Goal: Task Accomplishment & Management: Complete application form

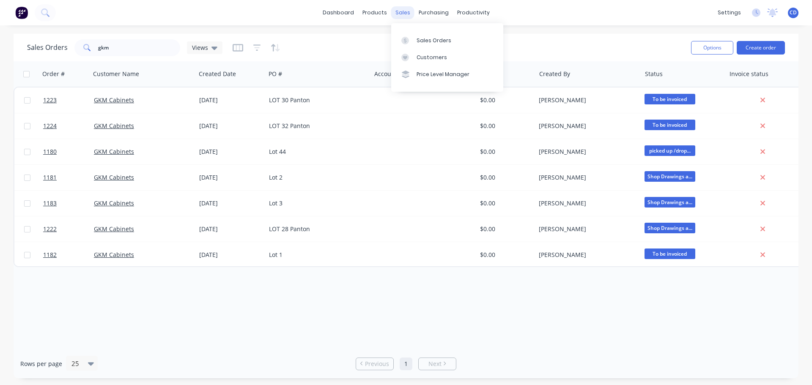
click at [403, 16] on div "sales" at bounding box center [402, 12] width 23 height 13
click at [428, 40] on div "Sales Orders" at bounding box center [433, 41] width 35 height 8
click at [269, 36] on div "Sales Orders gkm Views Options Create order" at bounding box center [406, 47] width 785 height 27
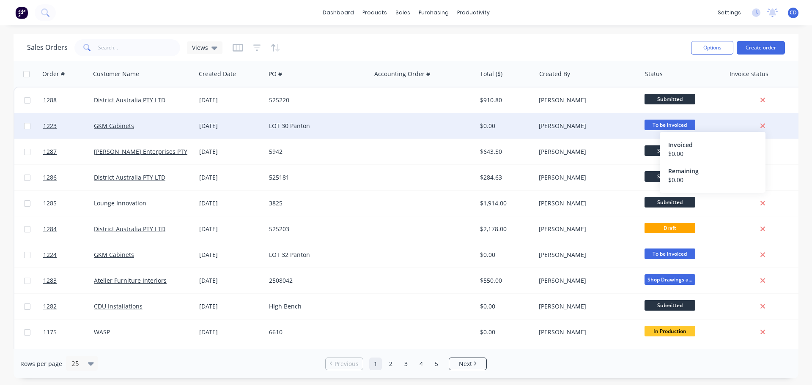
click at [764, 124] on icon at bounding box center [762, 126] width 5 height 5
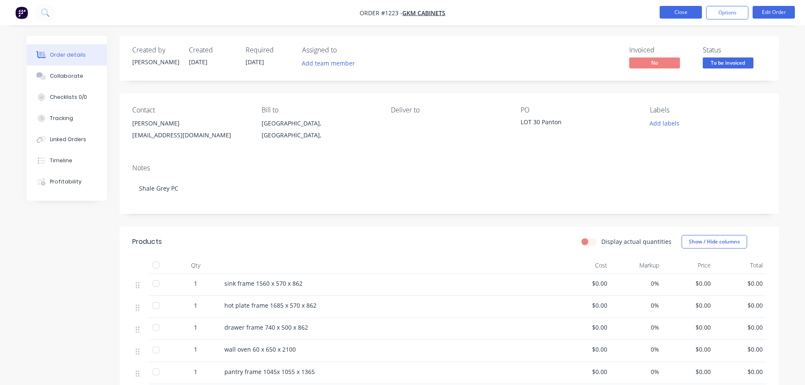
click at [671, 13] on button "Close" at bounding box center [681, 12] width 42 height 13
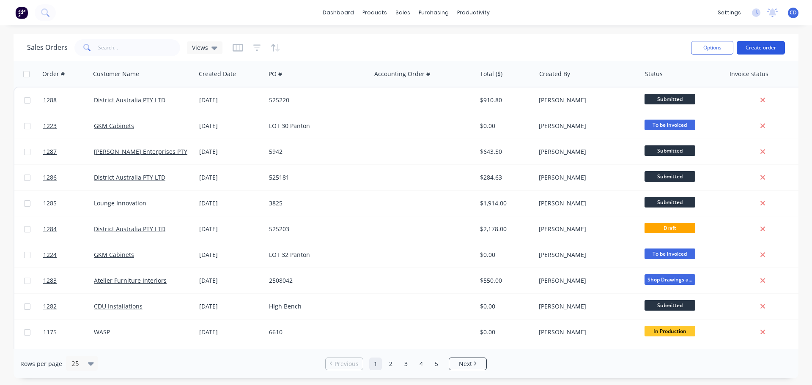
click at [759, 41] on button "Create order" at bounding box center [760, 48] width 48 height 14
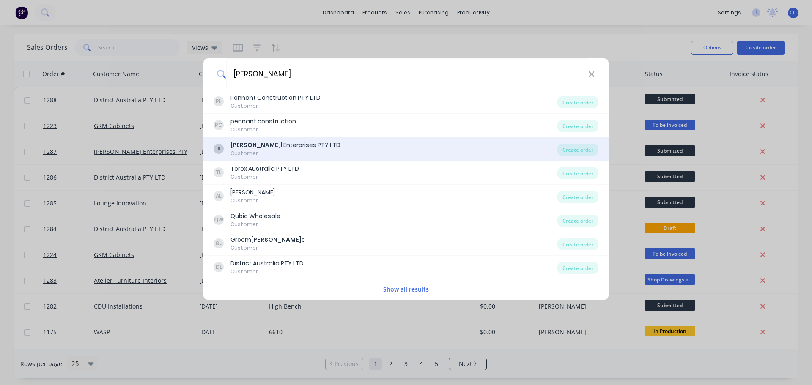
type input "[PERSON_NAME]"
click at [301, 146] on div "[PERSON_NAME] l Enterprises PTY LTD" at bounding box center [285, 145] width 110 height 9
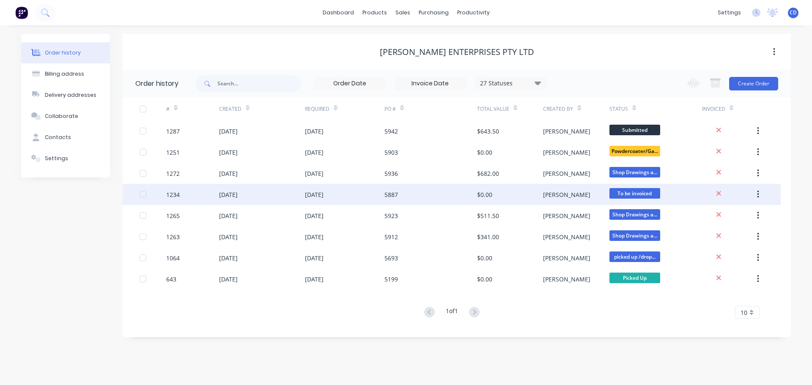
click at [756, 195] on button "button" at bounding box center [758, 194] width 20 height 15
click at [747, 220] on div "Archive" at bounding box center [727, 217] width 65 height 12
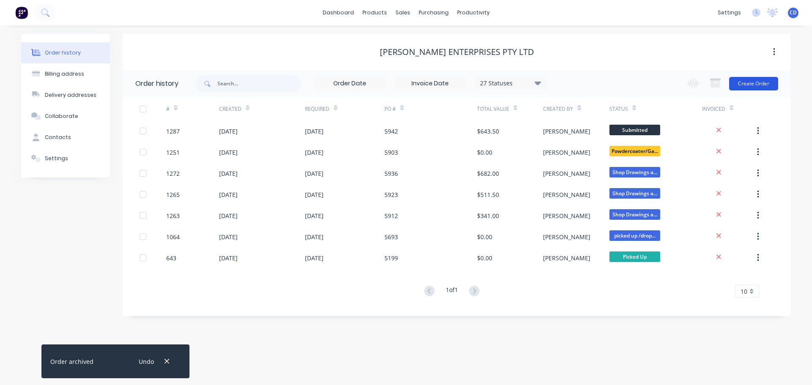
click at [765, 87] on button "Create Order" at bounding box center [753, 84] width 49 height 14
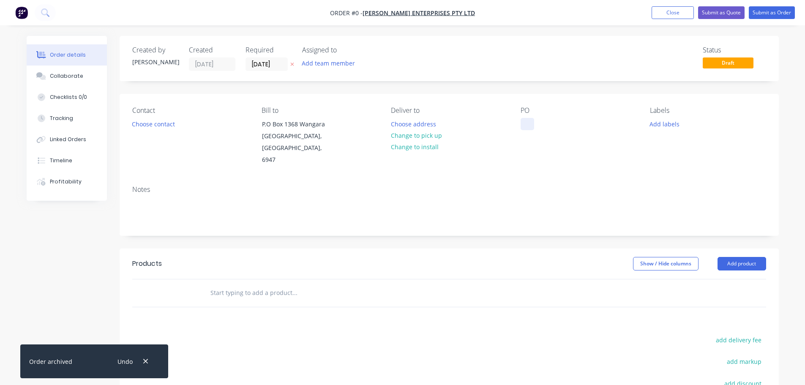
click at [522, 123] on div at bounding box center [528, 124] width 14 height 12
click at [270, 63] on div "Order details Collaborate Checklists 0/0 Tracking Linked Orders Timeline Profit…" at bounding box center [402, 279] width 769 height 487
click at [274, 64] on input "[DATE]" at bounding box center [266, 64] width 41 height 13
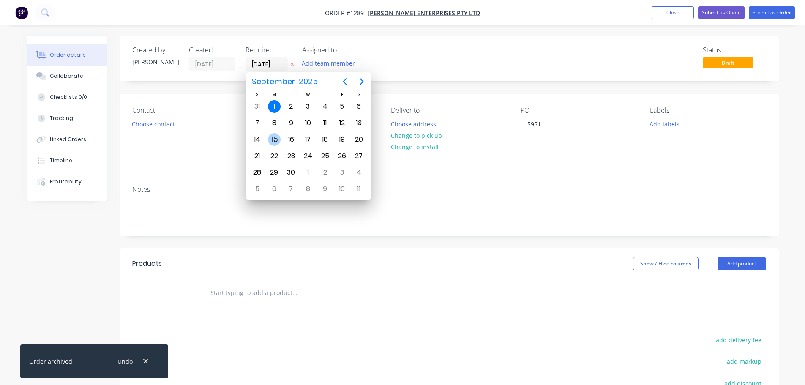
click at [275, 138] on div "15" at bounding box center [274, 139] width 13 height 13
type input "[DATE]"
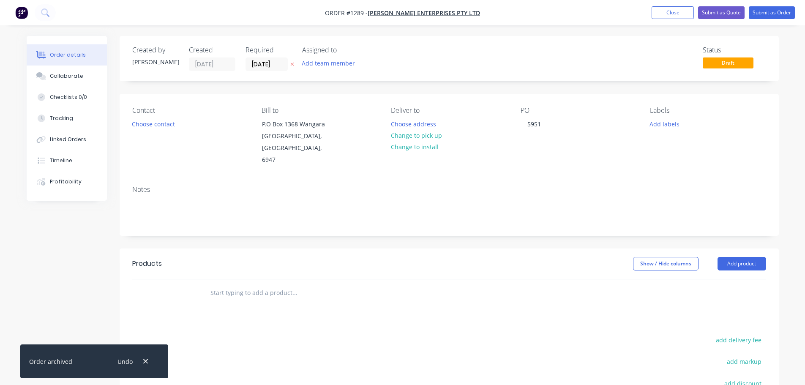
click at [147, 114] on div "Contact" at bounding box center [190, 111] width 116 height 8
click at [147, 123] on button "Choose contact" at bounding box center [153, 123] width 52 height 11
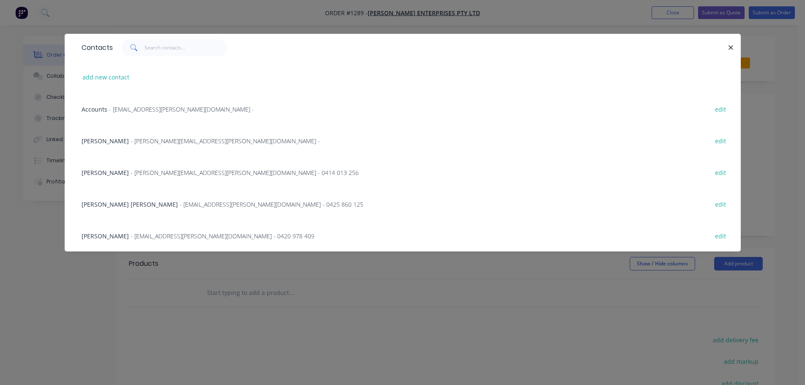
click at [132, 175] on span "- [PERSON_NAME][EMAIL_ADDRESS][PERSON_NAME][DOMAIN_NAME] - 0414 013 256" at bounding box center [245, 173] width 228 height 8
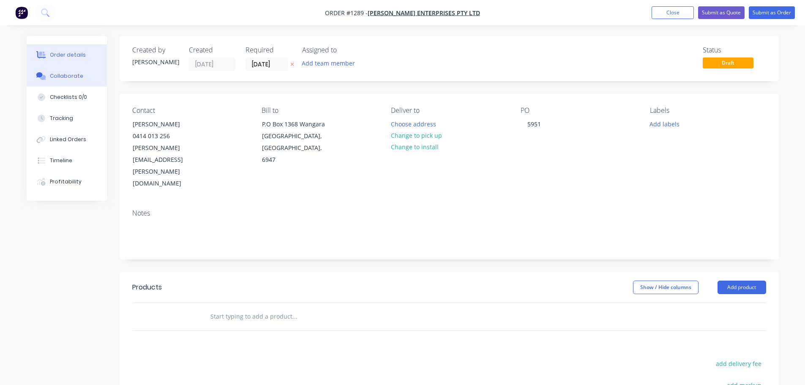
click at [72, 79] on div "Collaborate" at bounding box center [66, 76] width 33 height 8
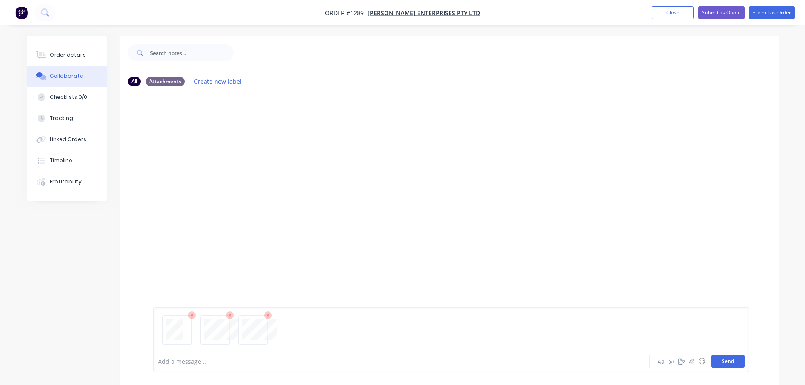
click at [716, 361] on button "Send" at bounding box center [727, 361] width 33 height 13
click at [82, 61] on button "Order details" at bounding box center [67, 54] width 80 height 21
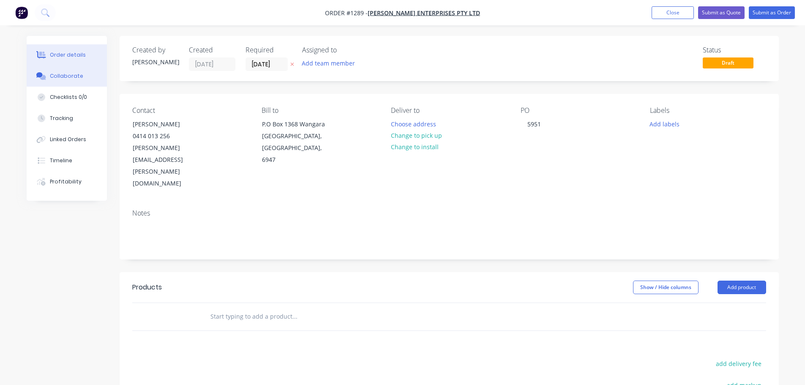
click at [70, 76] on div "Collaborate" at bounding box center [66, 76] width 33 height 8
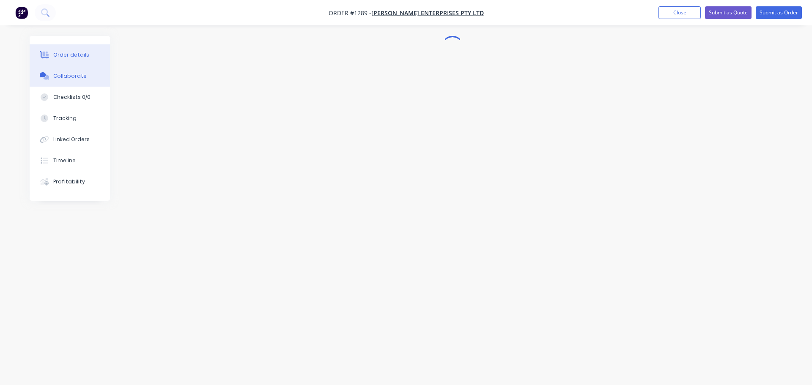
click at [73, 61] on button "Order details" at bounding box center [70, 54] width 80 height 21
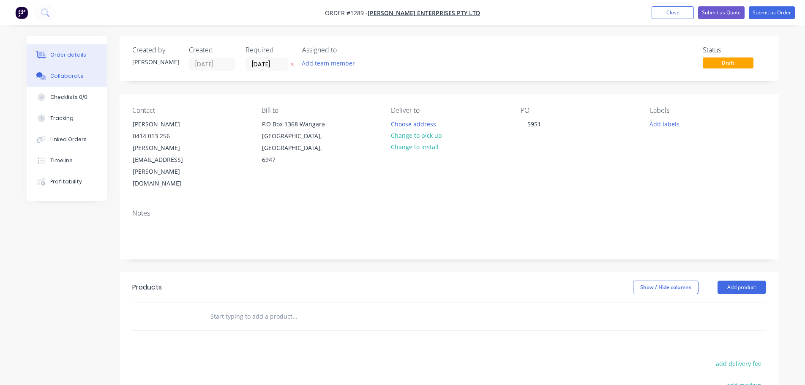
click at [72, 84] on button "Collaborate" at bounding box center [67, 76] width 80 height 21
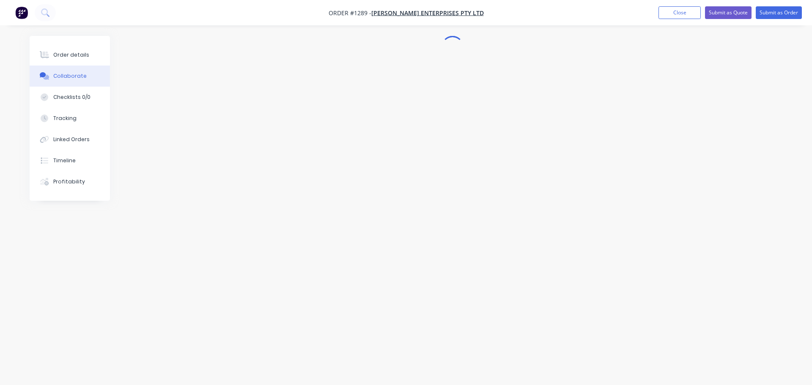
click at [339, 211] on div at bounding box center [406, 176] width 752 height 281
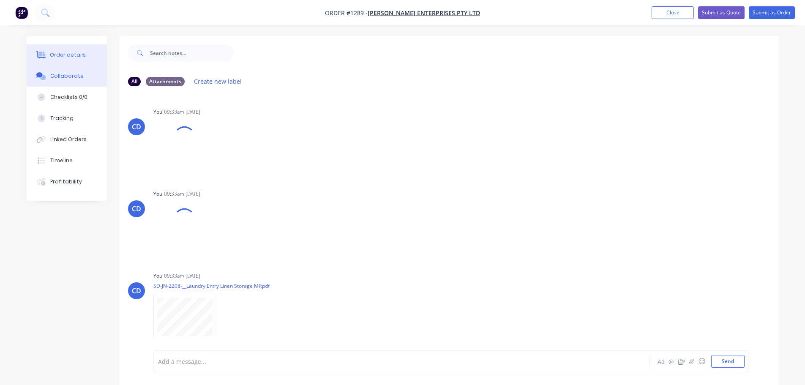
click at [74, 51] on button "Order details" at bounding box center [67, 54] width 80 height 21
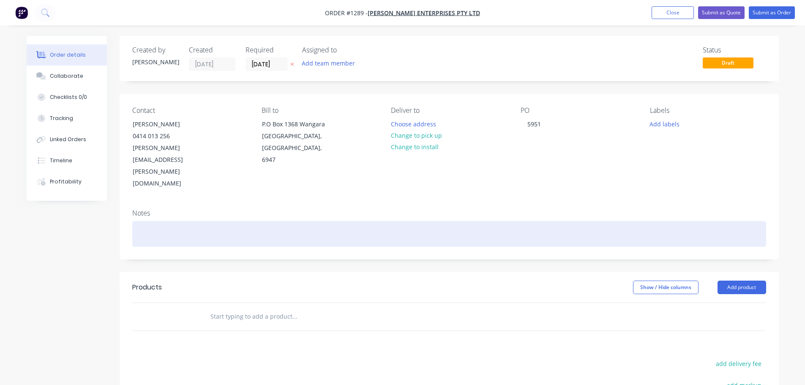
click at [179, 221] on div at bounding box center [449, 234] width 634 height 26
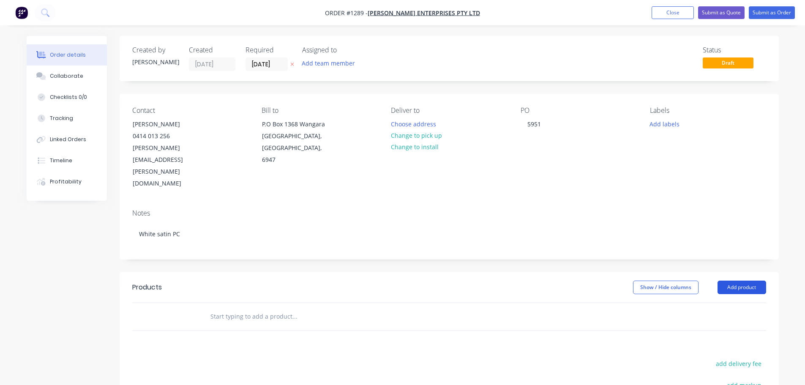
click at [741, 281] on button "Add product" at bounding box center [742, 288] width 49 height 14
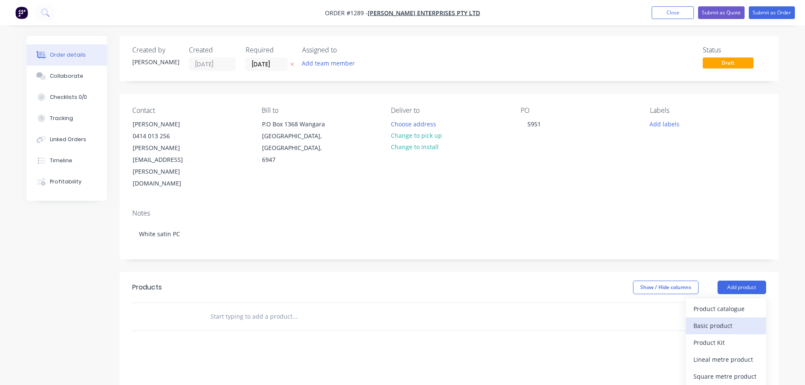
click at [701, 320] on div "Basic product" at bounding box center [726, 326] width 65 height 12
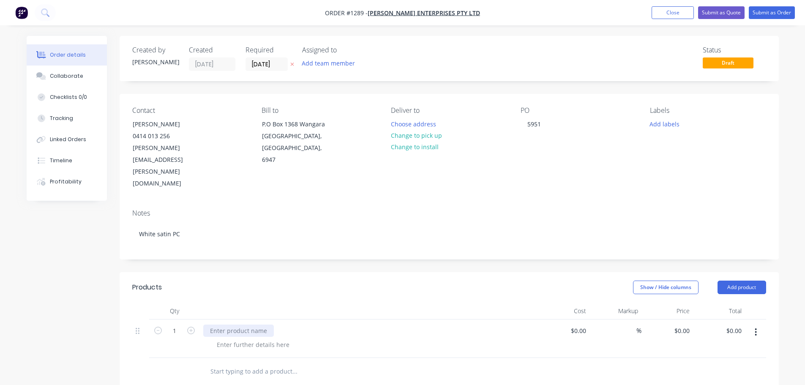
click at [229, 325] on div at bounding box center [238, 331] width 71 height 12
paste div
click at [755, 281] on button "Add product" at bounding box center [742, 288] width 49 height 14
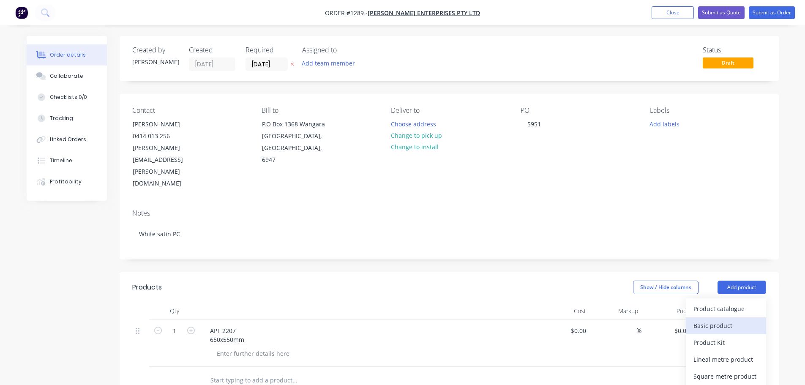
click at [723, 320] on div "Basic product" at bounding box center [726, 326] width 65 height 12
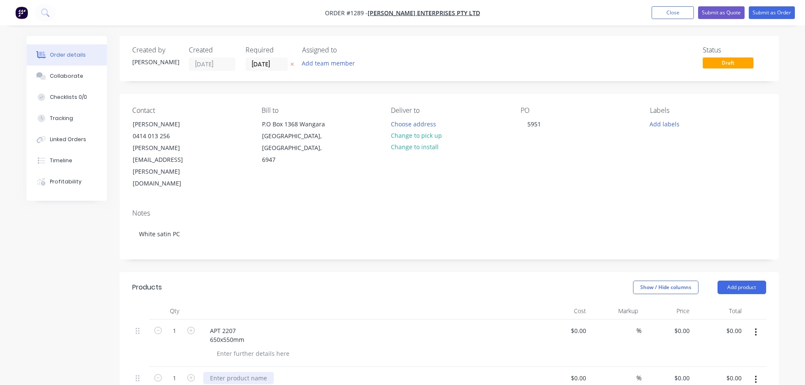
click at [213, 372] on div at bounding box center [238, 378] width 71 height 12
paste div
click at [218, 325] on div "APT 2207 650x550mm" at bounding box center [227, 335] width 48 height 21
click at [220, 325] on div "APT 2207 650x550mm" at bounding box center [227, 335] width 48 height 21
click at [222, 325] on div "APT 2207 650 x550mm" at bounding box center [227, 335] width 49 height 21
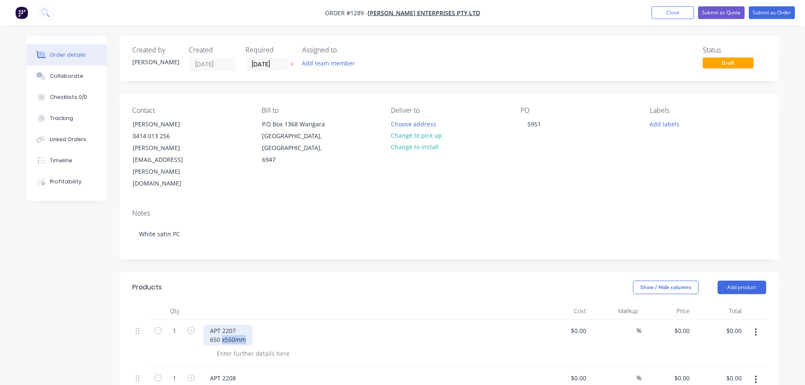
click at [222, 325] on div "APT 2207 650 x550mm" at bounding box center [227, 335] width 49 height 21
click at [230, 325] on div "APT 2207 650 x550mm" at bounding box center [227, 335] width 49 height 21
click at [224, 325] on div "APT 2207 650 x550mm" at bounding box center [227, 335] width 49 height 21
click at [222, 372] on div "APT 2208 650x550mm" at bounding box center [227, 382] width 48 height 21
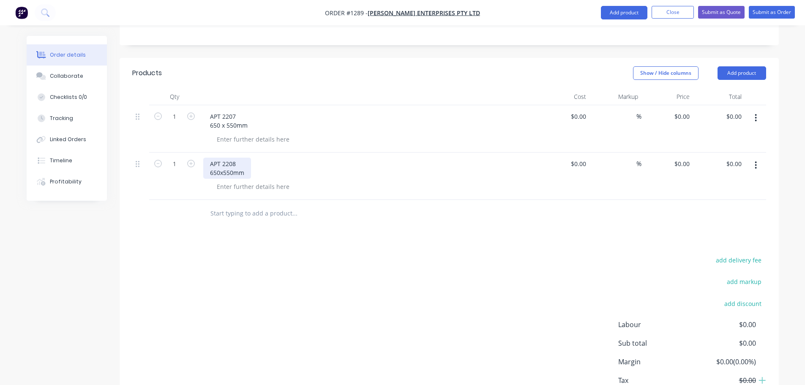
scroll to position [237, 0]
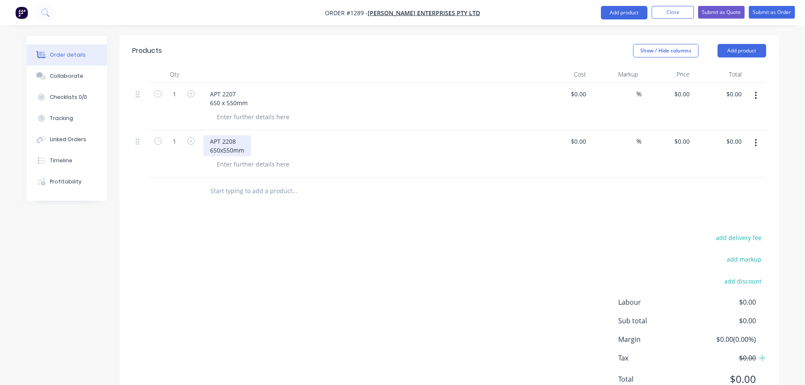
click at [224, 135] on div "APT 2208 650x550mm" at bounding box center [227, 145] width 48 height 21
click at [219, 135] on div "APT 2208 650x 550mm" at bounding box center [227, 145] width 49 height 21
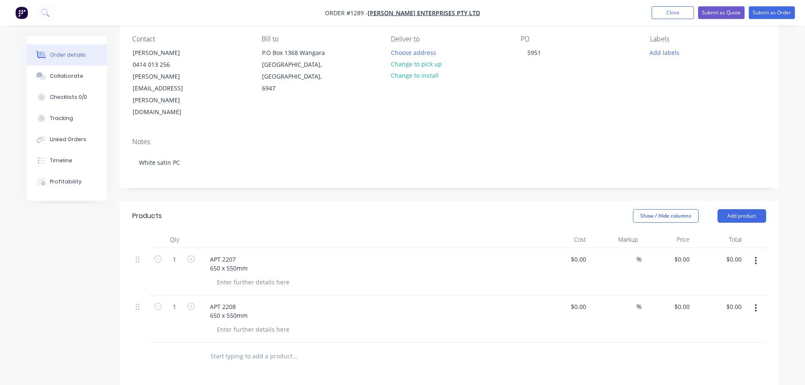
scroll to position [0, 0]
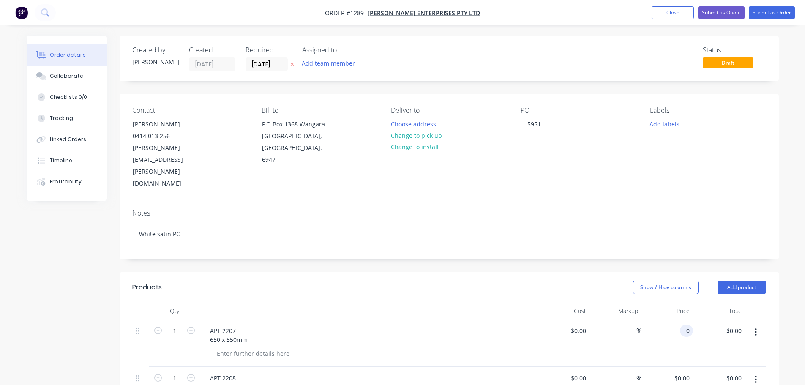
click at [681, 325] on div "0 0" at bounding box center [686, 331] width 13 height 12
type input "$155.00"
click at [688, 372] on input "0" at bounding box center [689, 378] width 10 height 12
type input "$155.00"
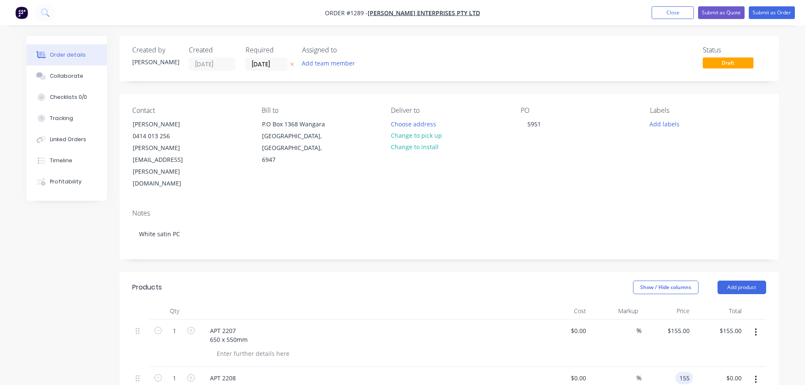
type input "$155.00"
drag, startPoint x: 669, startPoint y: 167, endPoint x: 673, endPoint y: 175, distance: 8.9
click at [670, 202] on div "Notes White satin PC" at bounding box center [449, 230] width 659 height 57
click at [759, 13] on button "Submit as Order" at bounding box center [772, 12] width 46 height 13
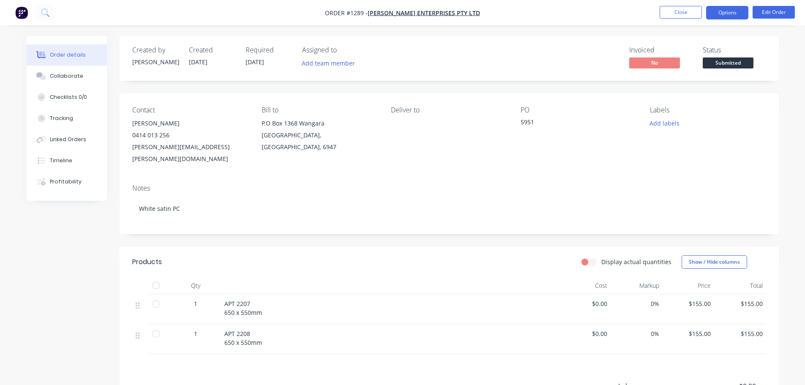
click at [720, 13] on button "Options" at bounding box center [727, 13] width 42 height 14
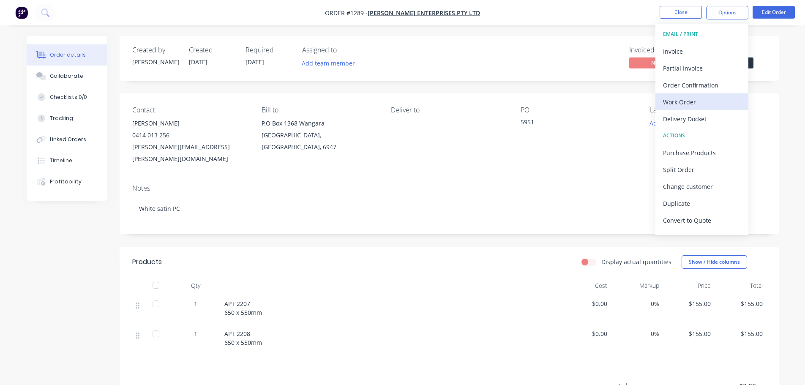
click at [693, 107] on div "Work Order" at bounding box center [702, 102] width 78 height 12
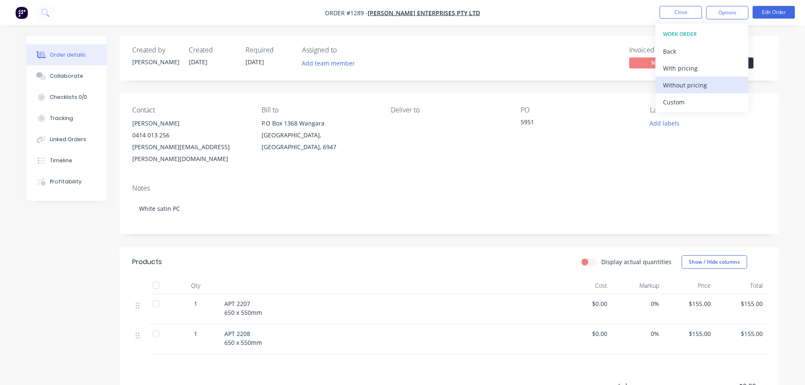
click at [689, 83] on div "Without pricing" at bounding box center [702, 85] width 78 height 12
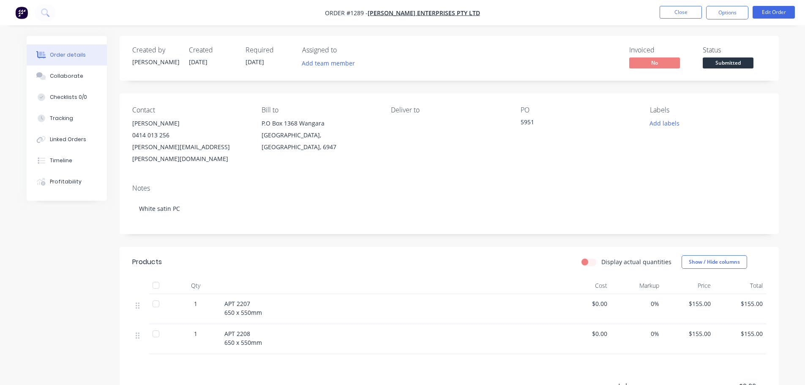
click at [612, 120] on div "5951" at bounding box center [574, 124] width 106 height 12
click at [651, 124] on button "Add labels" at bounding box center [664, 123] width 39 height 11
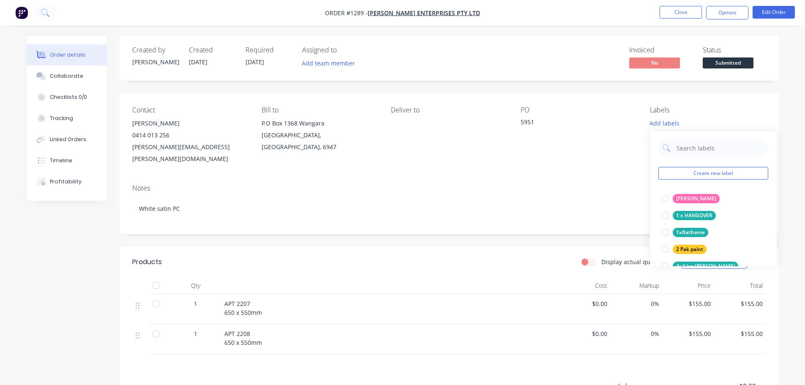
click at [710, 158] on div "Create new label [PERSON_NAME] edit 1 x HANGOVER edit 1xflatframe edit 2 Pak pa…" at bounding box center [713, 198] width 127 height 135
click at [721, 148] on input "text" at bounding box center [720, 147] width 88 height 17
type input "po"
click at [683, 202] on div "Powdercoating" at bounding box center [694, 198] width 43 height 9
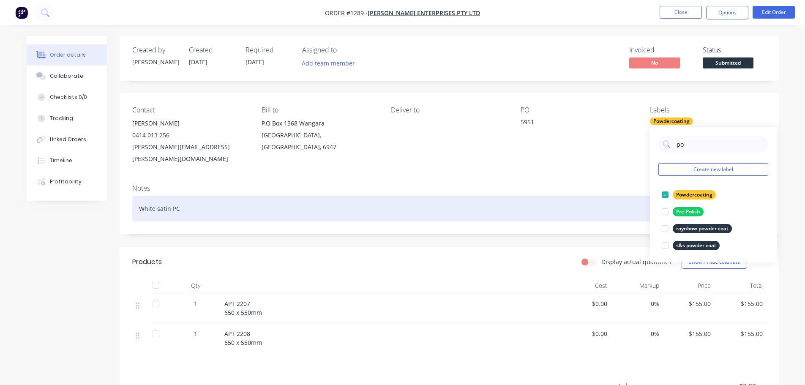
drag, startPoint x: 600, startPoint y: 183, endPoint x: 613, endPoint y: 167, distance: 21.4
click at [600, 182] on div "Notes White satin PC" at bounding box center [449, 206] width 659 height 57
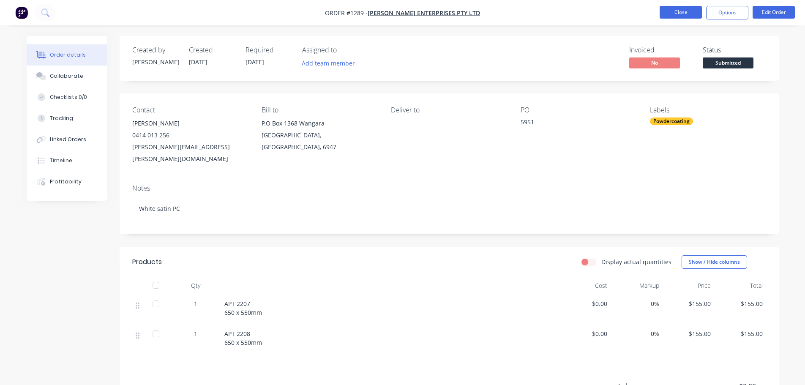
click at [681, 9] on button "Close" at bounding box center [681, 12] width 42 height 13
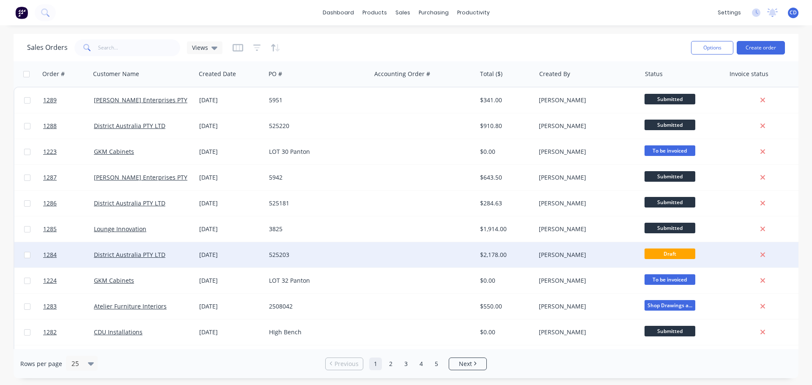
click at [194, 257] on div "District Australia PTY LTD" at bounding box center [142, 254] width 105 height 25
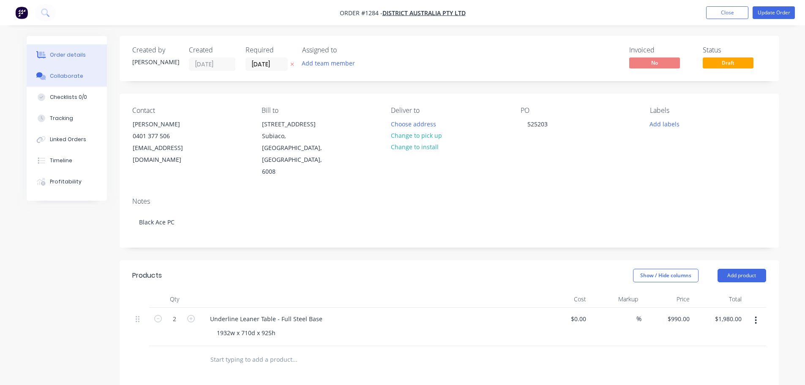
click at [62, 71] on button "Collaborate" at bounding box center [67, 76] width 80 height 21
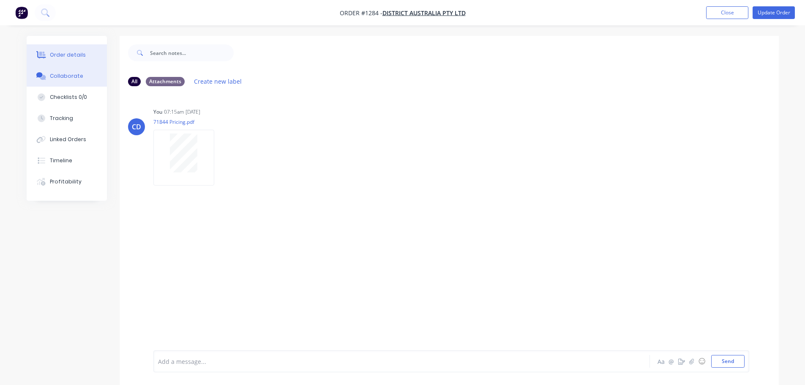
click at [63, 60] on button "Order details" at bounding box center [67, 54] width 80 height 21
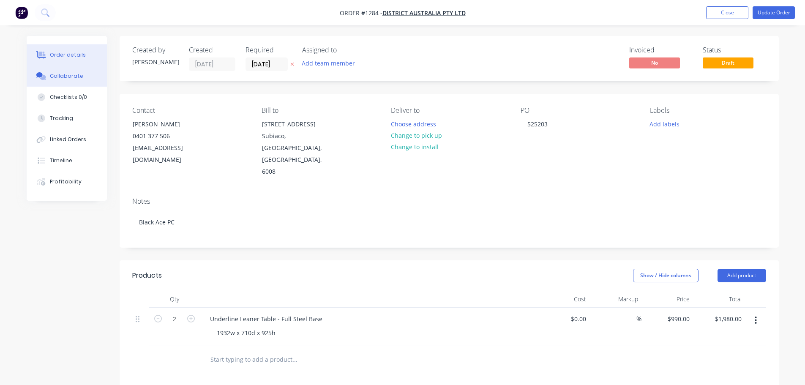
click at [63, 81] on button "Collaborate" at bounding box center [67, 76] width 80 height 21
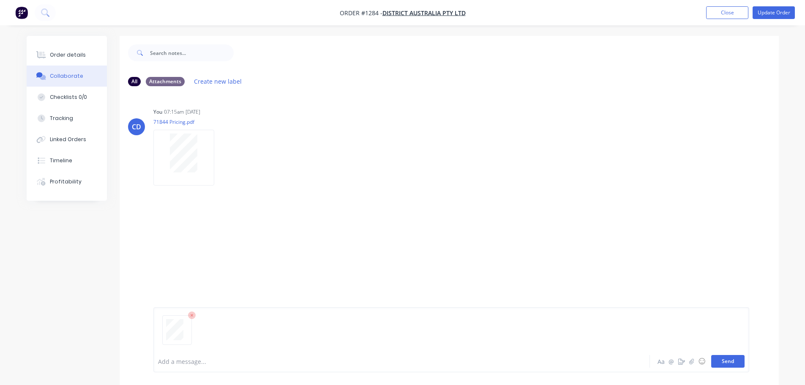
click at [728, 365] on button "Send" at bounding box center [727, 361] width 33 height 13
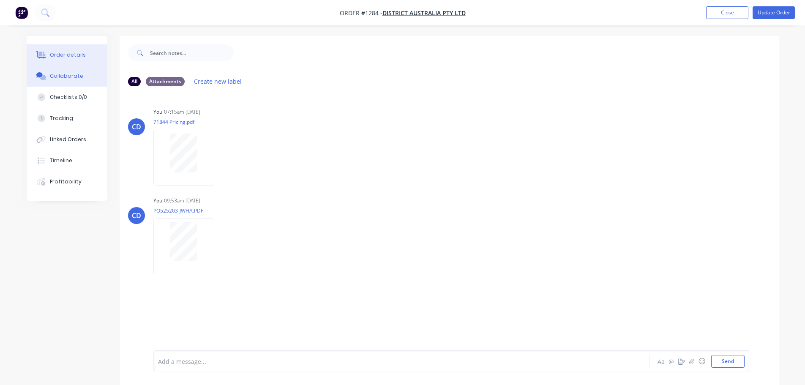
click at [65, 56] on div "Order details" at bounding box center [68, 55] width 36 height 8
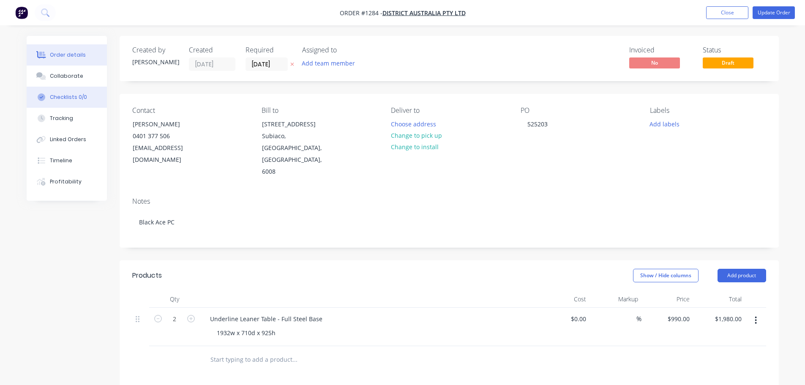
click at [68, 87] on button "Checklists 0/0" at bounding box center [67, 97] width 80 height 21
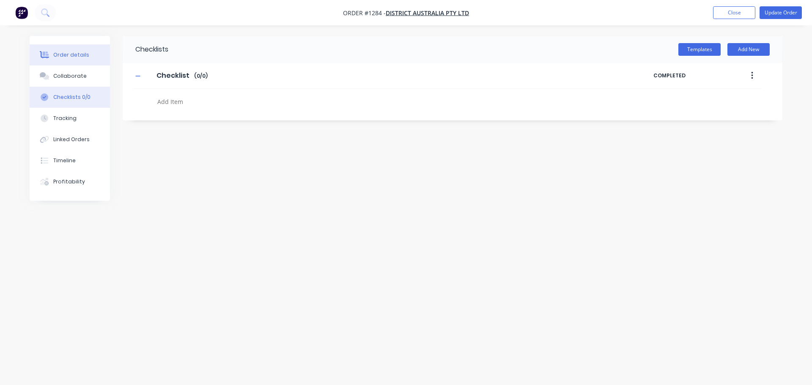
click at [59, 56] on div "Order details" at bounding box center [71, 55] width 36 height 8
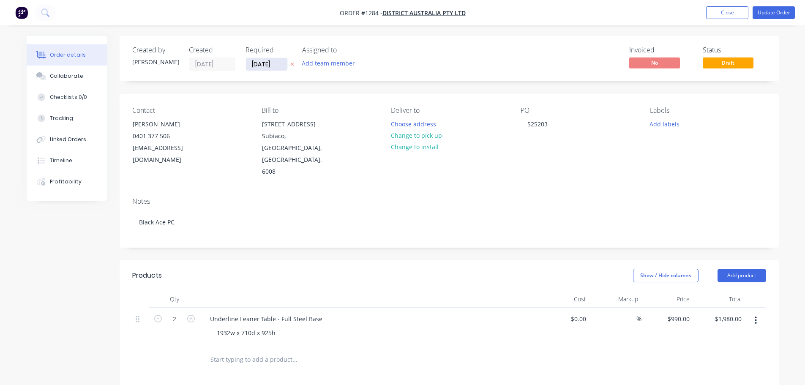
click at [277, 66] on input "[DATE]" at bounding box center [266, 64] width 41 height 13
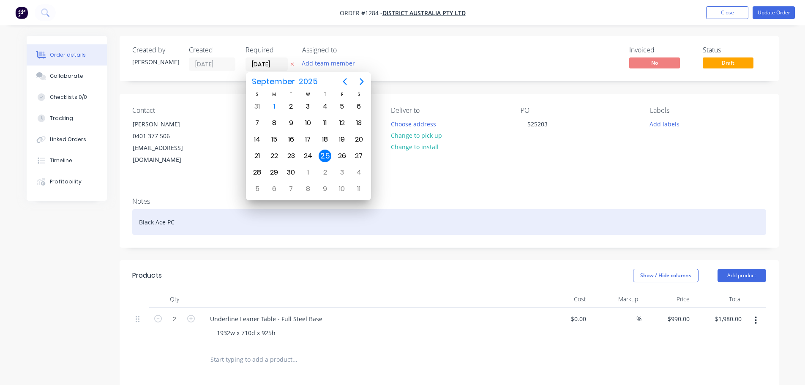
click at [468, 209] on div "Black Ace PC" at bounding box center [449, 222] width 634 height 26
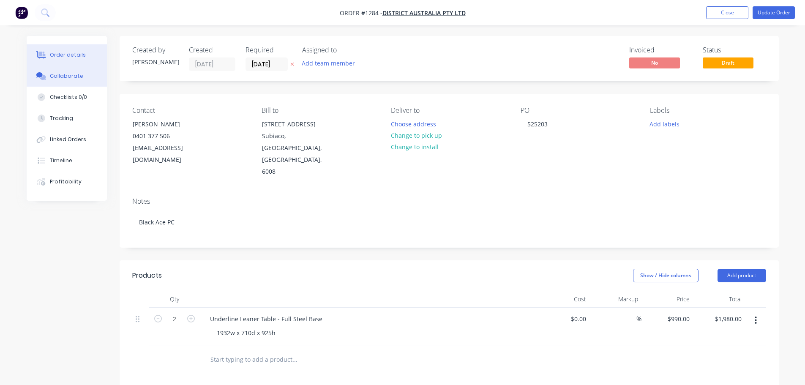
click at [74, 74] on div "Collaborate" at bounding box center [66, 76] width 33 height 8
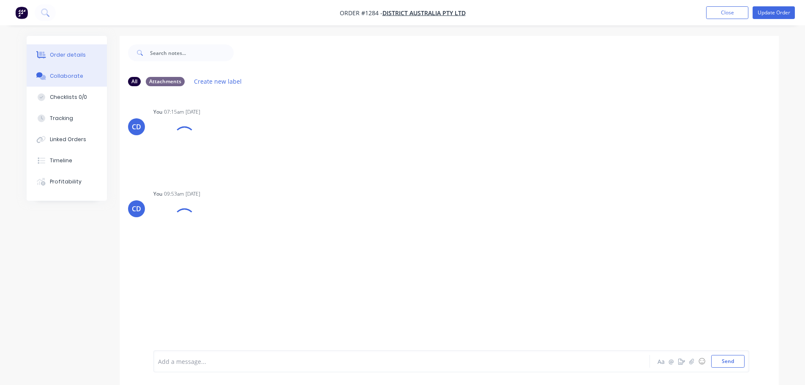
click at [67, 60] on button "Order details" at bounding box center [67, 54] width 80 height 21
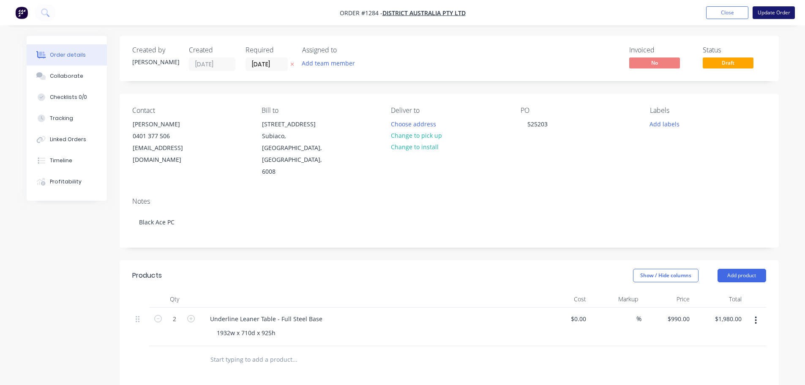
click at [772, 18] on button "Update Order" at bounding box center [774, 12] width 42 height 13
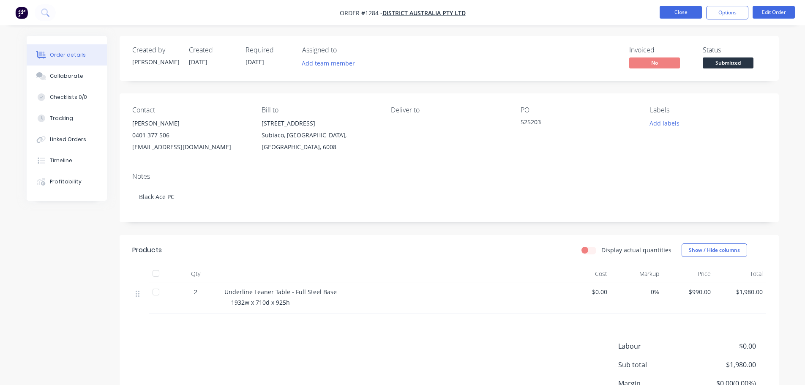
click at [679, 14] on button "Close" at bounding box center [681, 12] width 42 height 13
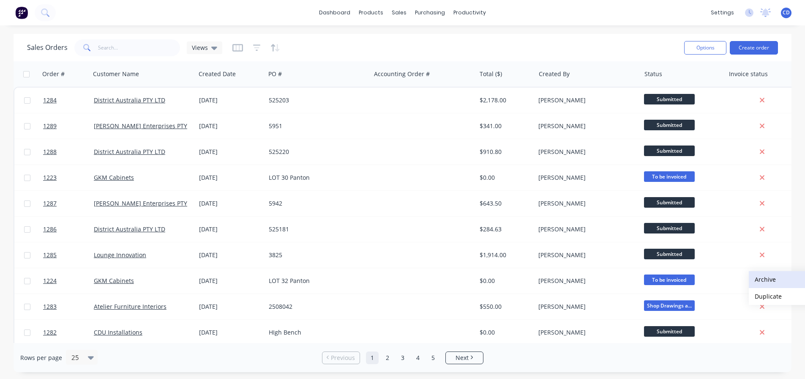
click at [762, 279] on button "Archive" at bounding box center [791, 279] width 85 height 17
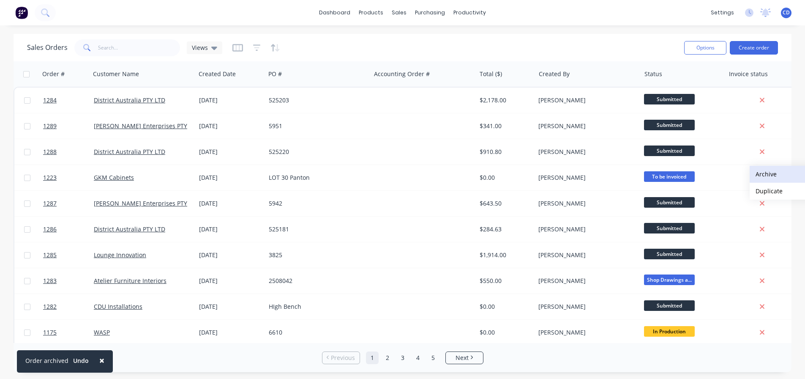
click at [762, 173] on button "Archive" at bounding box center [792, 174] width 85 height 17
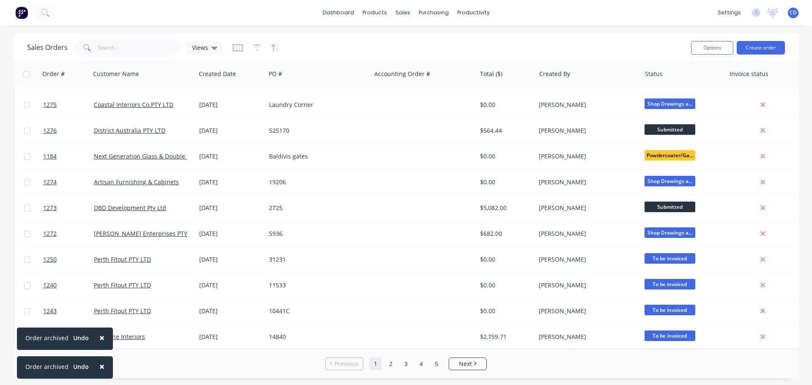
scroll to position [386, 0]
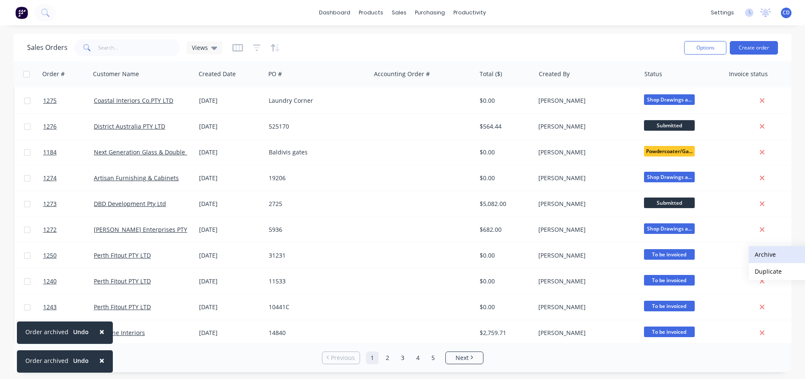
click at [759, 254] on button "Archive" at bounding box center [791, 254] width 85 height 17
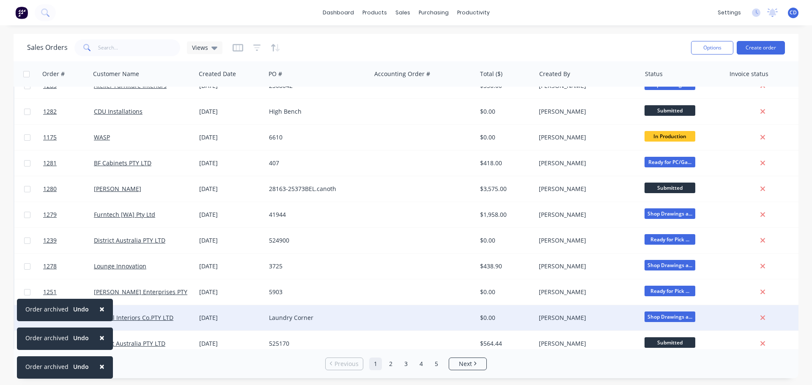
scroll to position [338, 0]
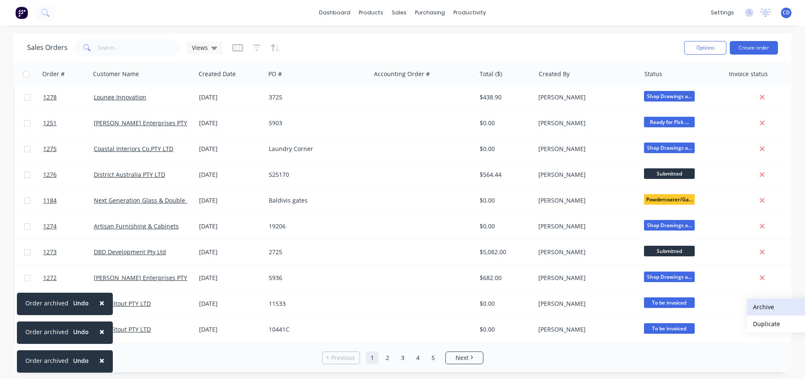
click at [760, 304] on button "Archive" at bounding box center [789, 306] width 85 height 17
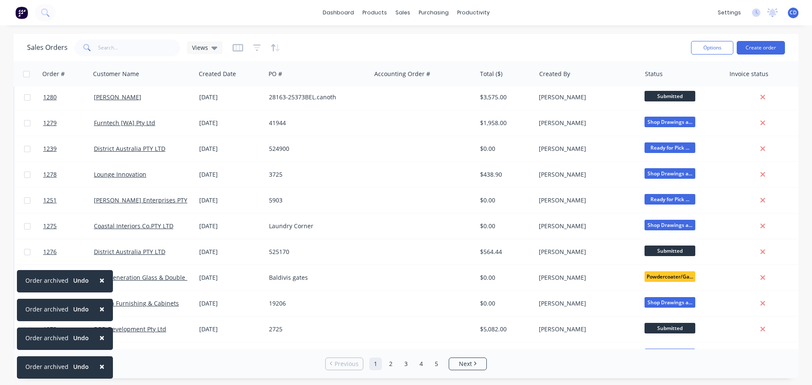
scroll to position [380, 0]
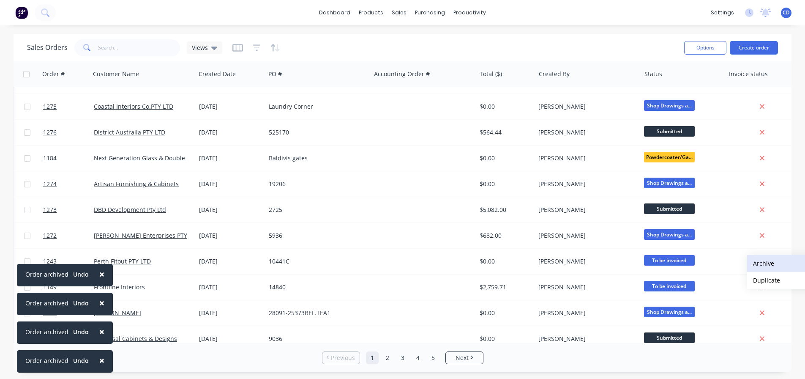
click at [758, 266] on button "Archive" at bounding box center [789, 263] width 85 height 17
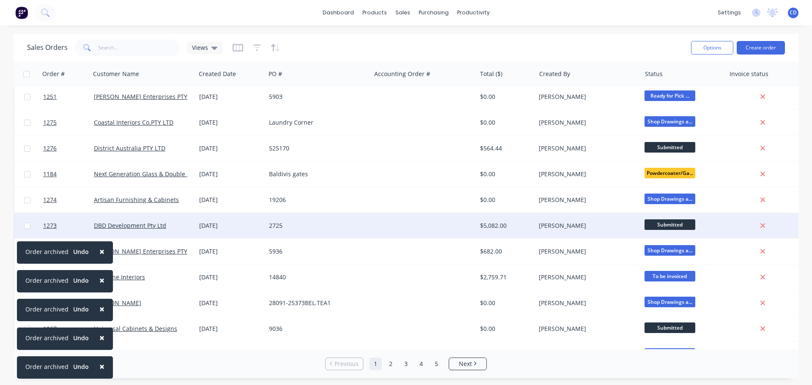
scroll to position [386, 0]
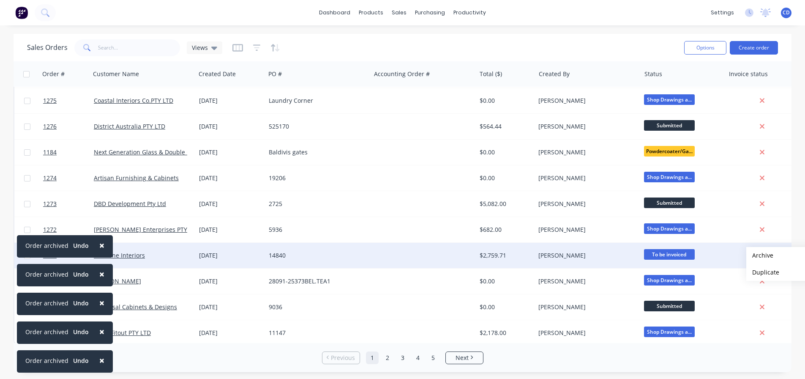
click at [760, 255] on button "Archive" at bounding box center [789, 255] width 85 height 17
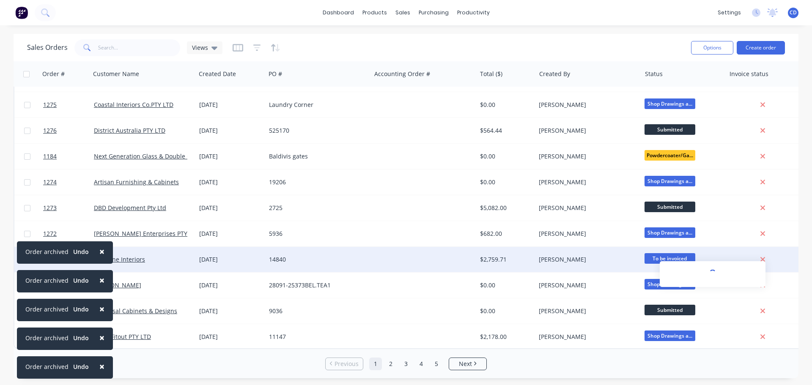
scroll to position [0, 0]
